Goal: Information Seeking & Learning: Learn about a topic

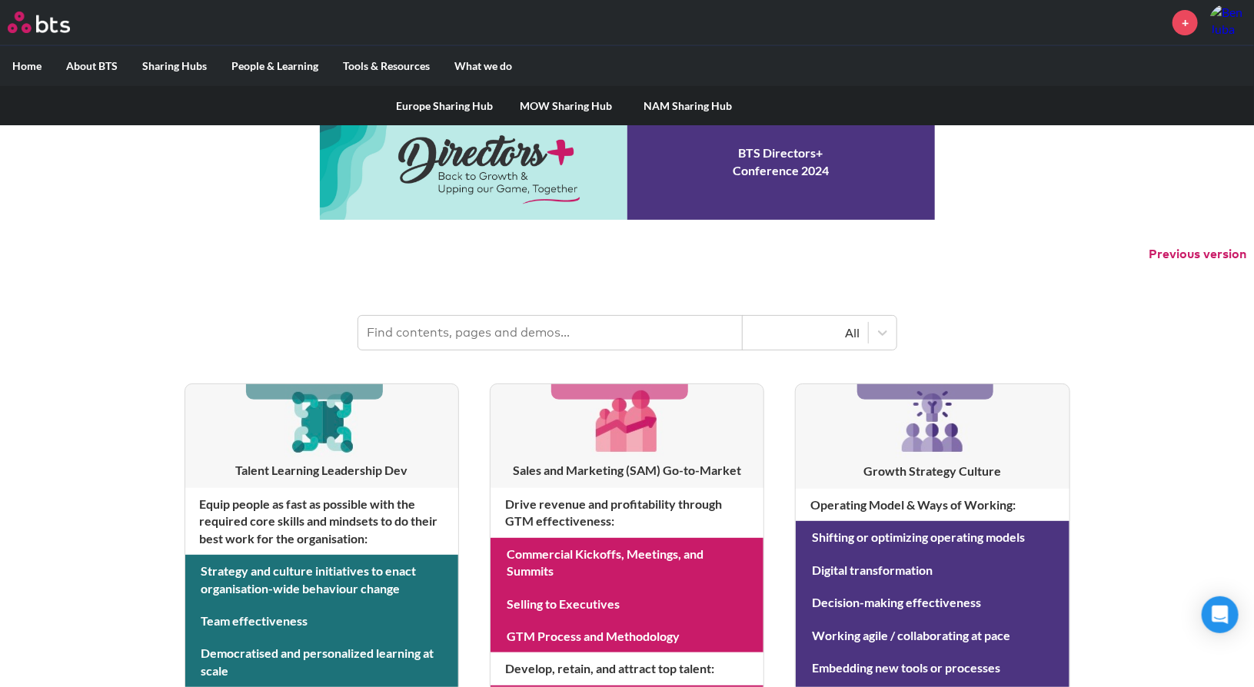
click at [652, 104] on link "NAM Sharing Hub" at bounding box center [687, 106] width 121 height 40
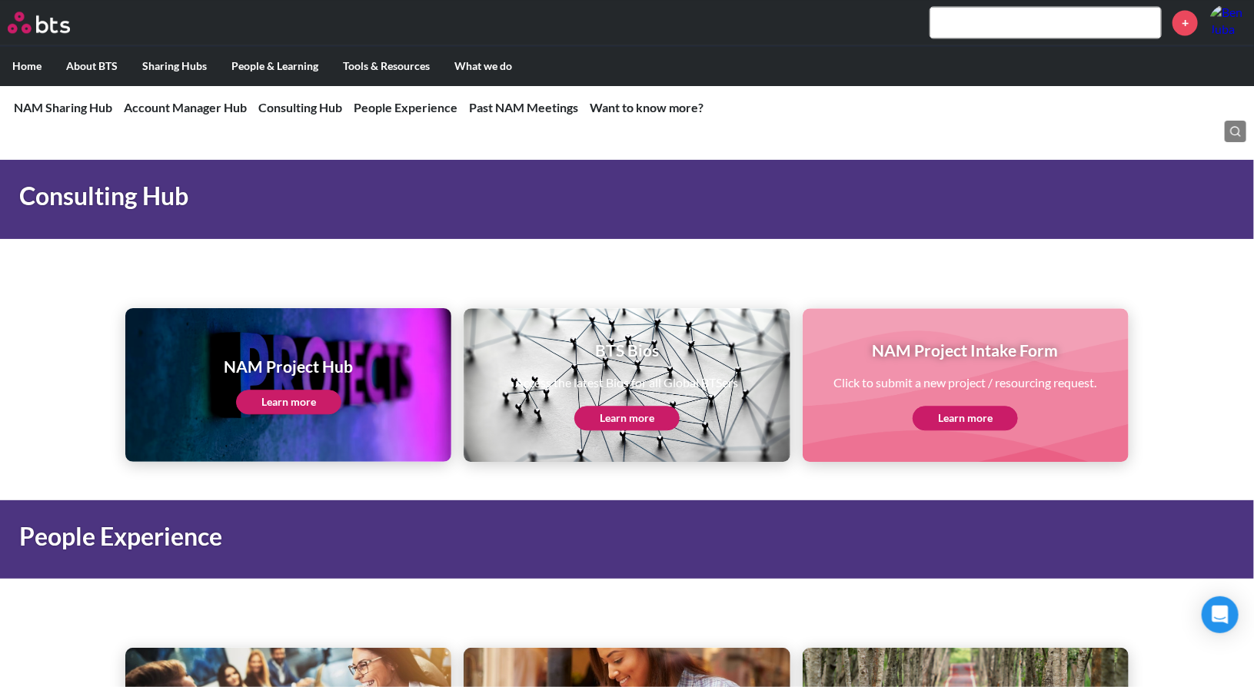
scroll to position [1682, 0]
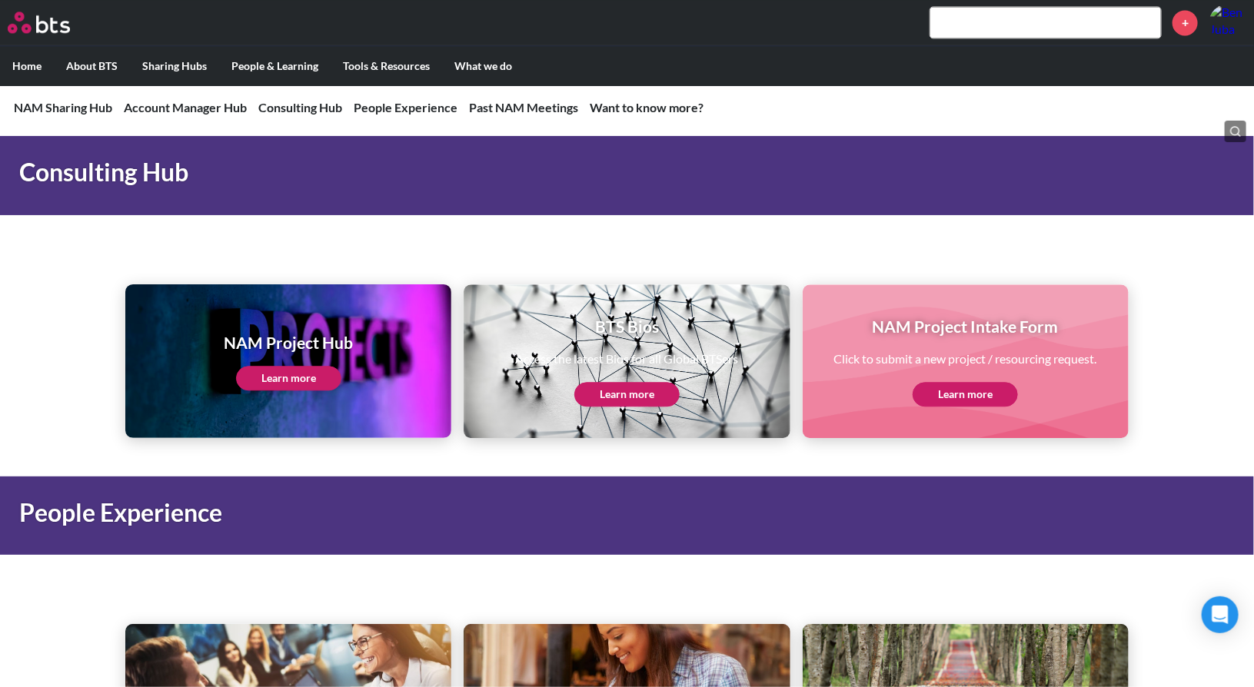
click at [297, 373] on link "Learn more" at bounding box center [288, 378] width 105 height 25
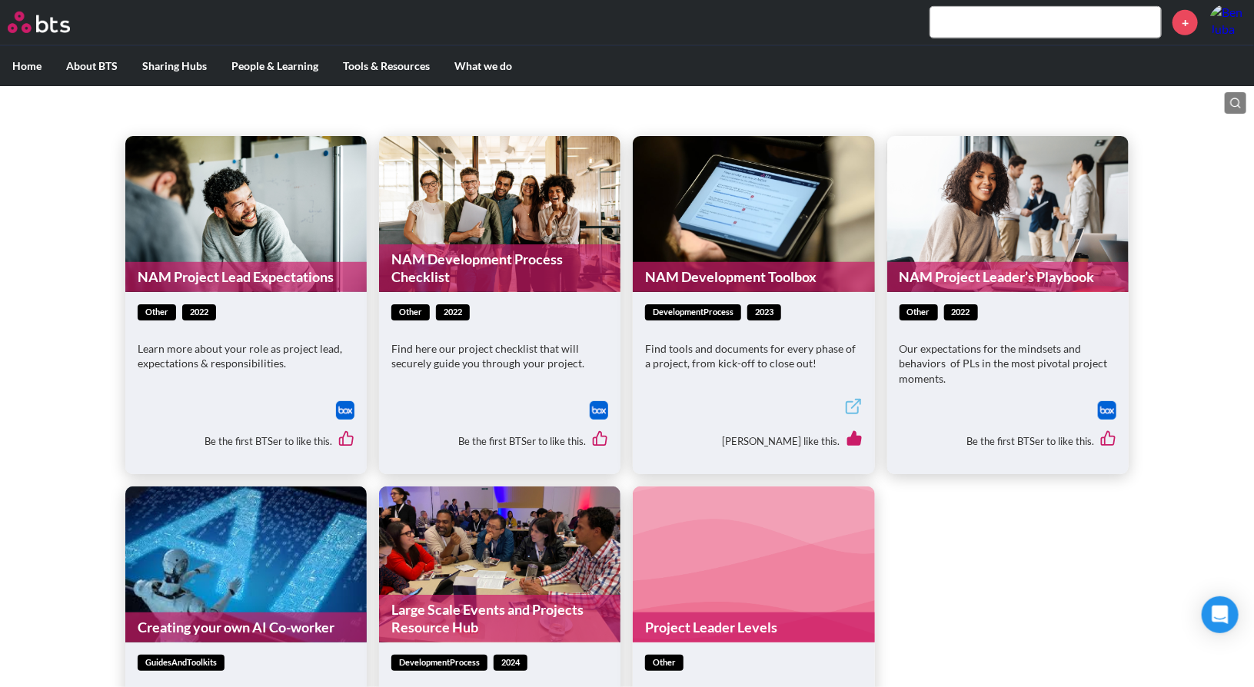
scroll to position [372, 0]
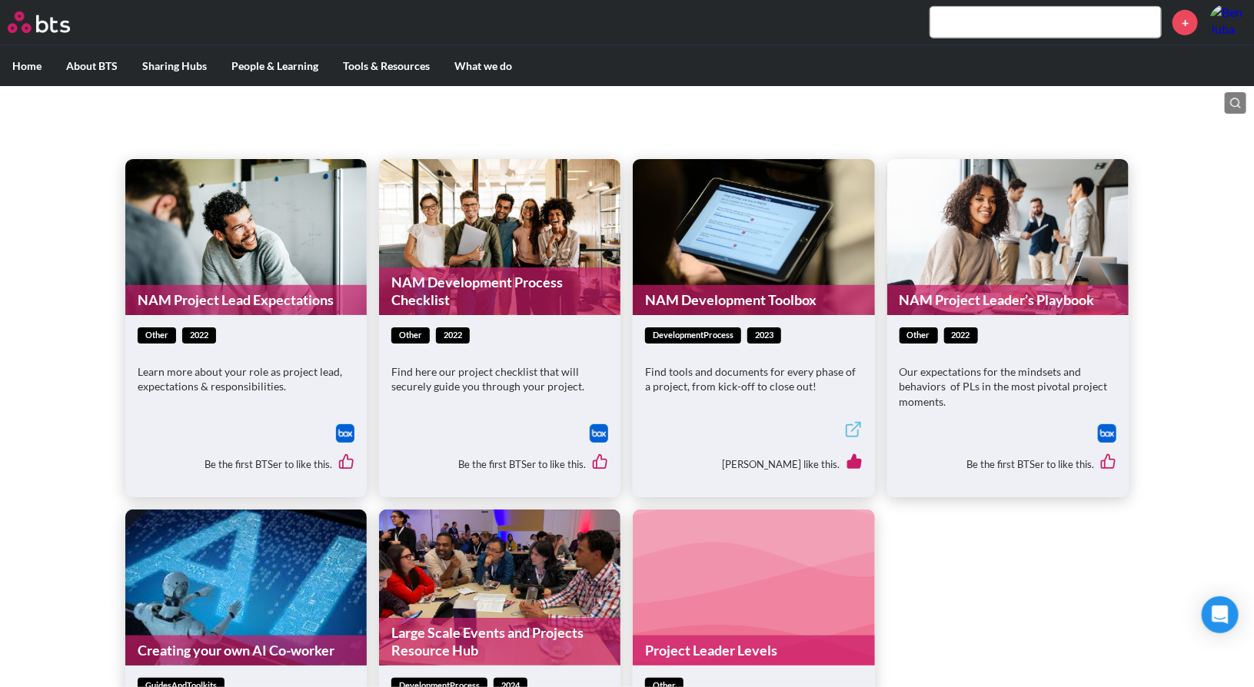
click at [750, 297] on link "NAM Development Toolbox" at bounding box center [753, 300] width 241 height 30
click at [437, 282] on link "NAM Development Process Checklist" at bounding box center [499, 291] width 241 height 48
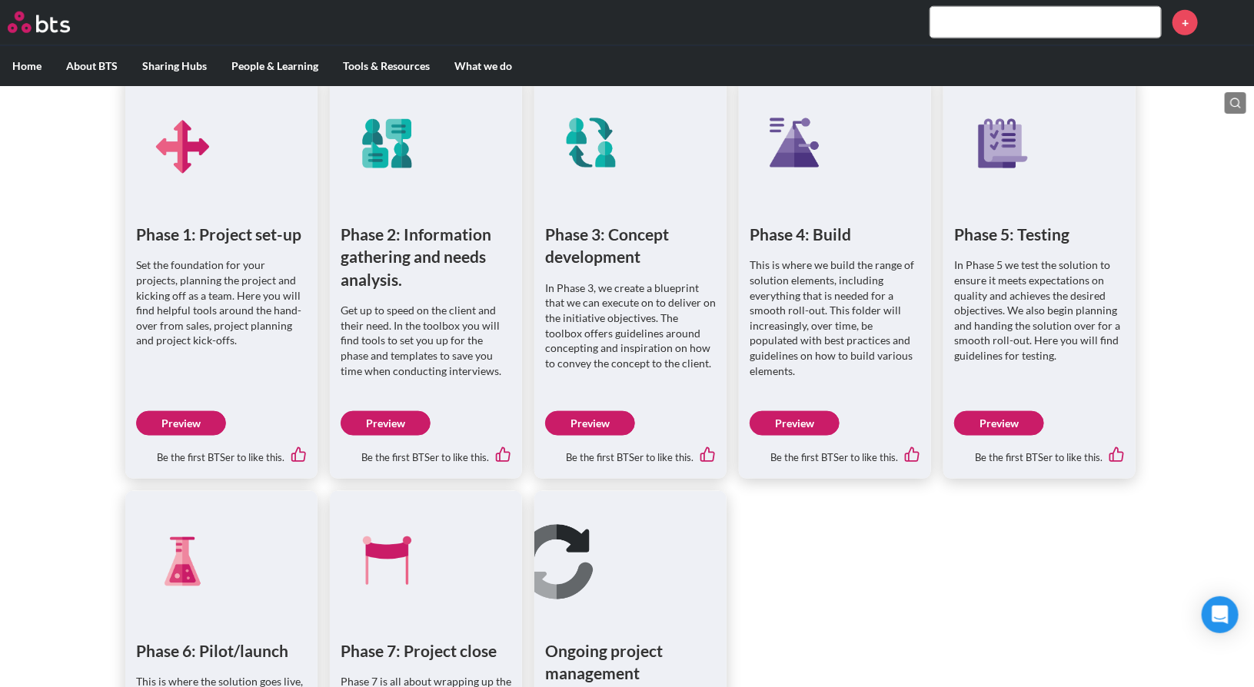
scroll to position [1045, 0]
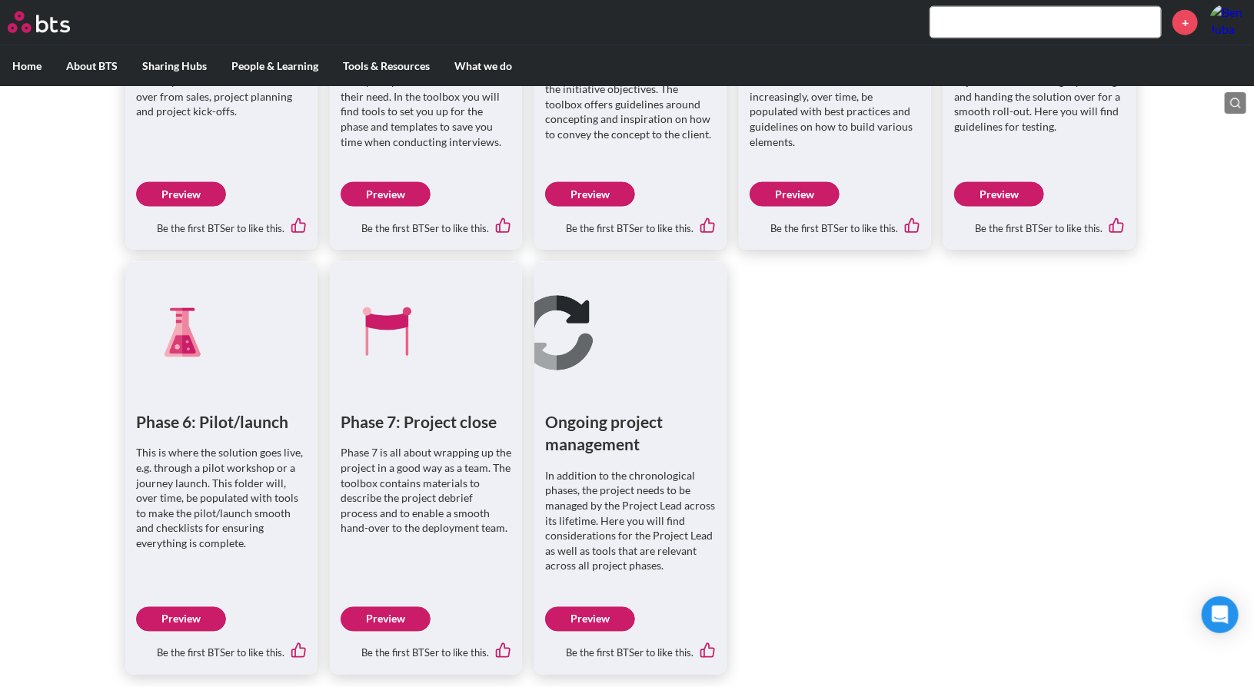
click at [216, 616] on link "Preview" at bounding box center [181, 619] width 90 height 25
